Goal: Find contact information: Find contact information

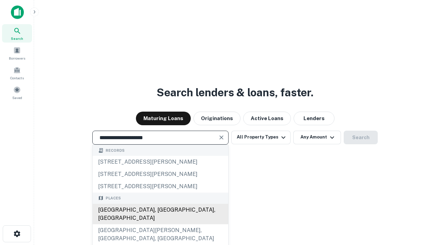
click at [160, 224] on div "Santa Monica, CA, USA" at bounding box center [161, 214] width 136 height 20
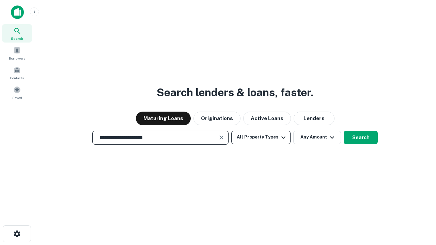
type input "**********"
click at [261, 137] on button "All Property Types" at bounding box center [260, 138] width 59 height 14
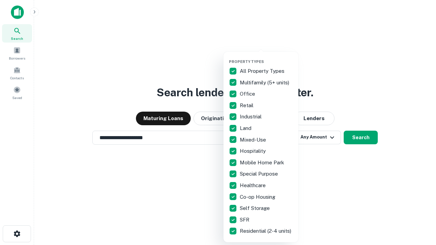
click at [266, 57] on button "button" at bounding box center [266, 57] width 75 height 0
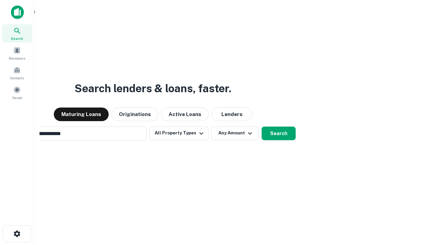
scroll to position [11, 0]
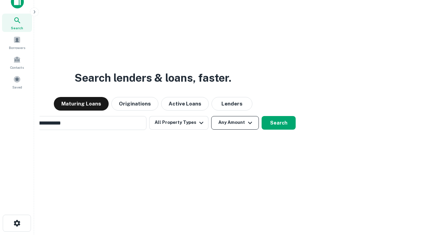
click at [211, 116] on button "Any Amount" at bounding box center [235, 123] width 48 height 14
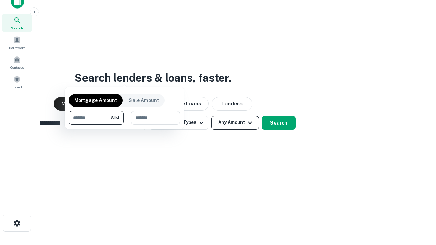
scroll to position [11, 0]
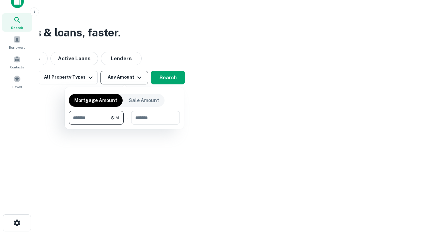
type input "*******"
click at [124, 125] on button "button" at bounding box center [124, 125] width 111 height 0
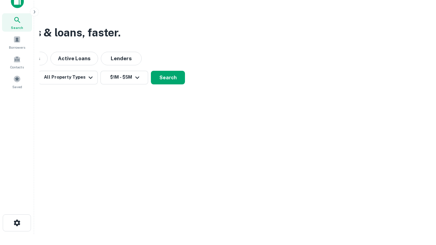
scroll to position [4, 126]
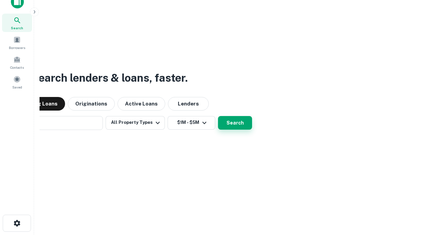
click at [218, 116] on button "Search" at bounding box center [235, 123] width 34 height 14
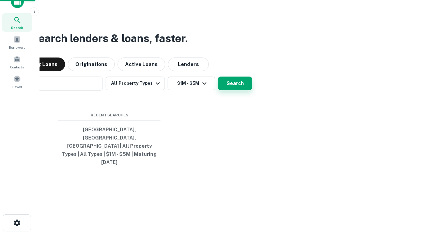
scroll to position [18, 193]
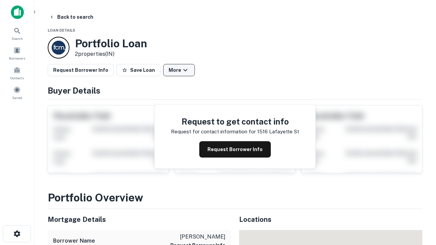
click at [179, 70] on button "More" at bounding box center [179, 70] width 32 height 12
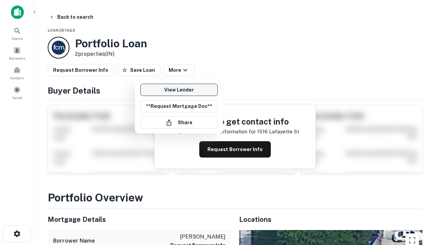
click at [179, 90] on link "View Lender" at bounding box center [178, 90] width 77 height 12
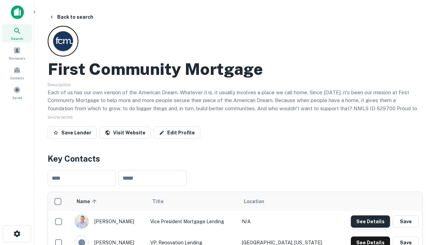
click at [370, 221] on button "See Details" at bounding box center [370, 222] width 39 height 12
click at [17, 234] on icon "button" at bounding box center [17, 234] width 8 height 8
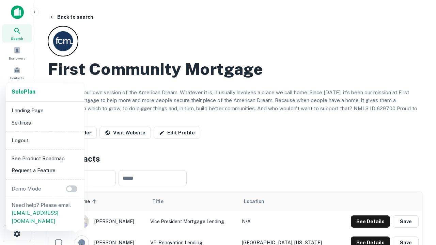
click at [45, 140] on li "Logout" at bounding box center [45, 140] width 73 height 12
